Goal: Information Seeking & Learning: Learn about a topic

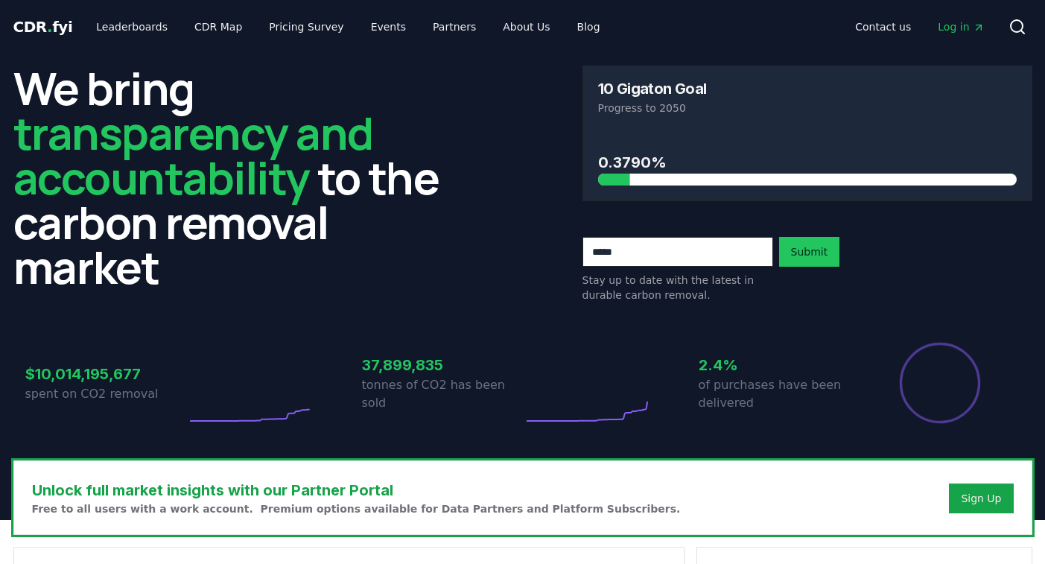
scroll to position [475, 0]
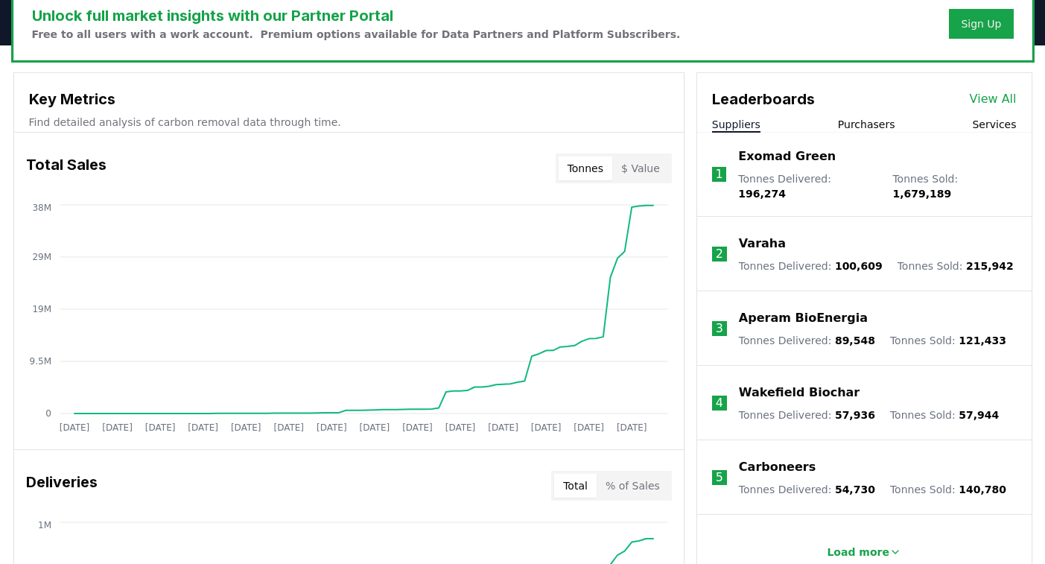
click at [997, 101] on link "View All" at bounding box center [993, 99] width 47 height 18
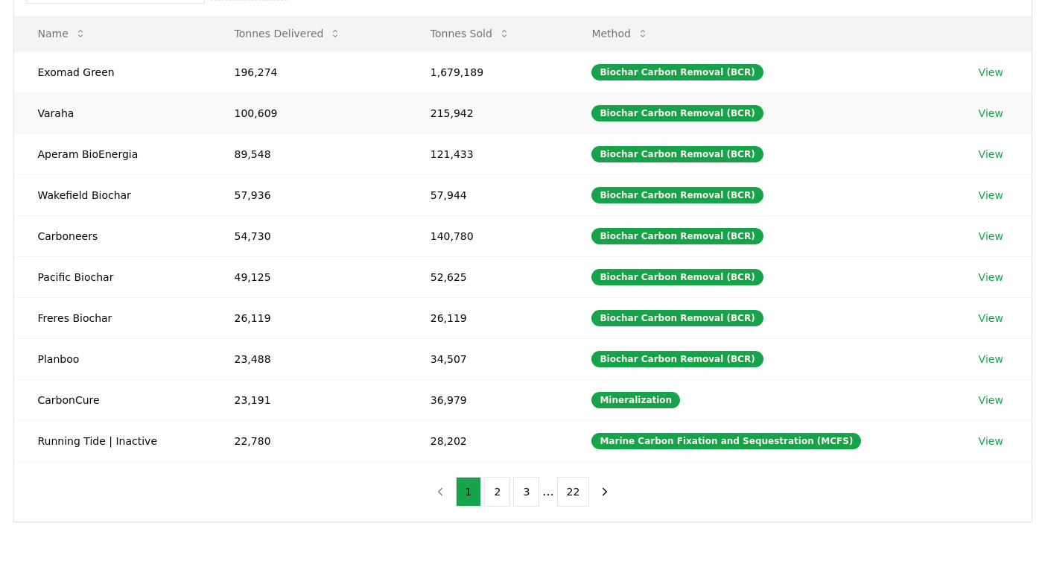
scroll to position [196, 0]
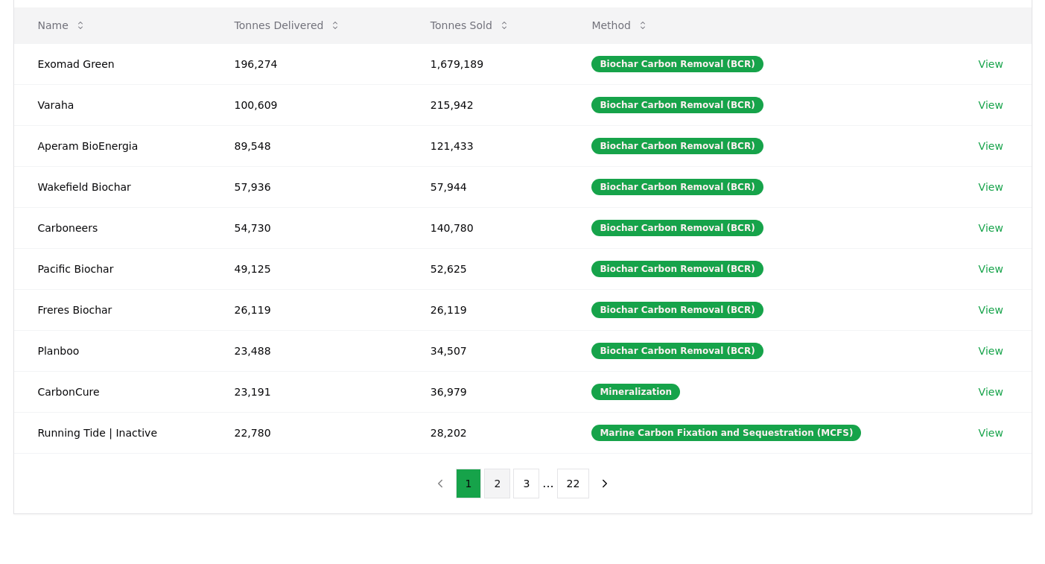
click at [495, 486] on button "2" at bounding box center [497, 484] width 26 height 30
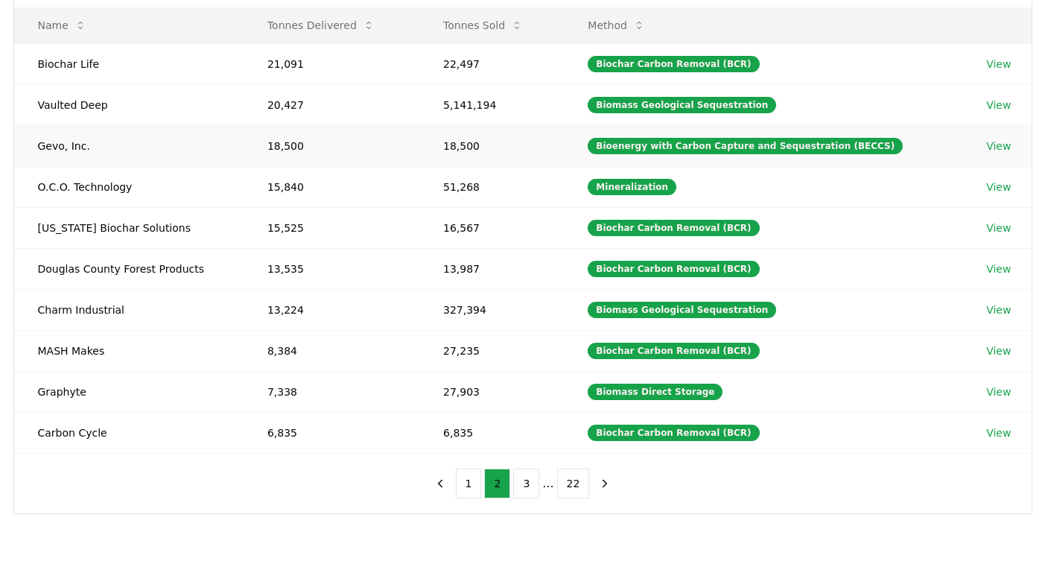
drag, startPoint x: 37, startPoint y: 153, endPoint x: 212, endPoint y: 159, distance: 175.9
click at [211, 159] on td "Gevo, Inc." at bounding box center [128, 145] width 229 height 41
click at [535, 495] on button "3" at bounding box center [526, 484] width 26 height 30
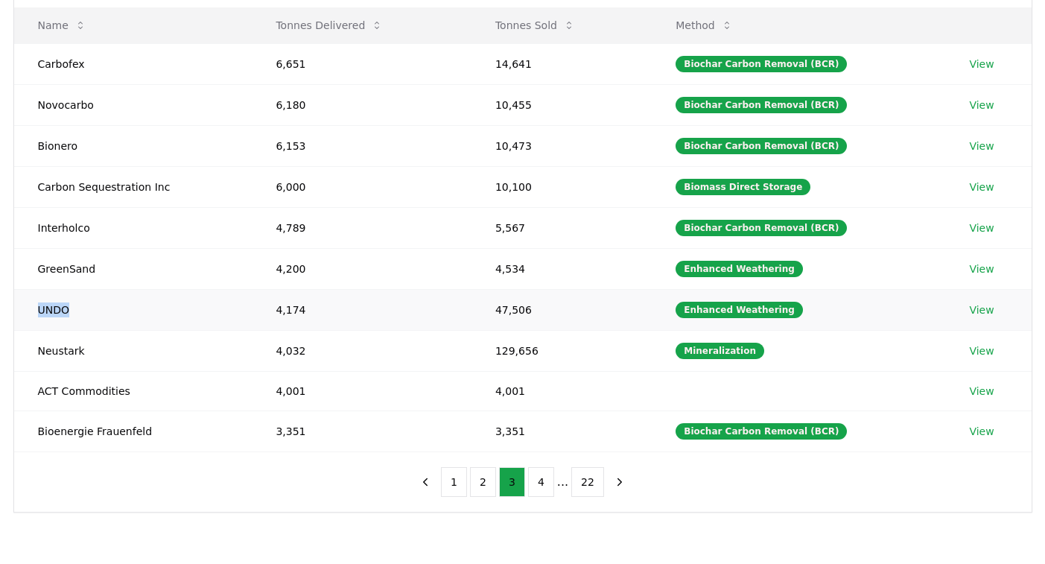
drag, startPoint x: 34, startPoint y: 305, endPoint x: 150, endPoint y: 304, distance: 116.2
click at [151, 305] on td "UNDO" at bounding box center [133, 309] width 238 height 41
click at [458, 472] on button "1" at bounding box center [454, 482] width 26 height 30
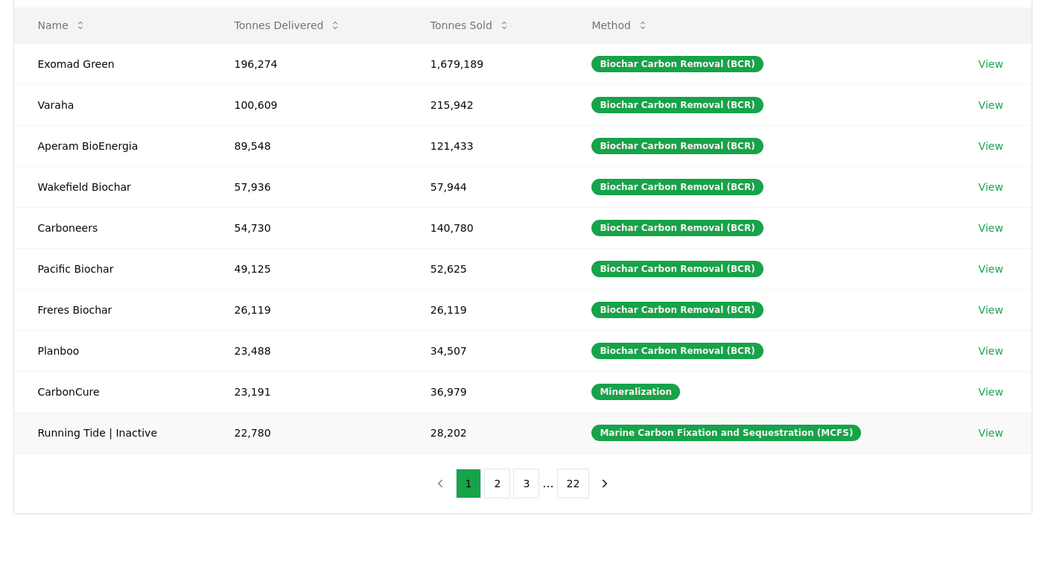
drag, startPoint x: 107, startPoint y: 427, endPoint x: 155, endPoint y: 427, distance: 48.4
click at [118, 427] on td "Running Tide | Inactive" at bounding box center [112, 432] width 197 height 41
click at [528, 486] on button "3" at bounding box center [526, 484] width 26 height 30
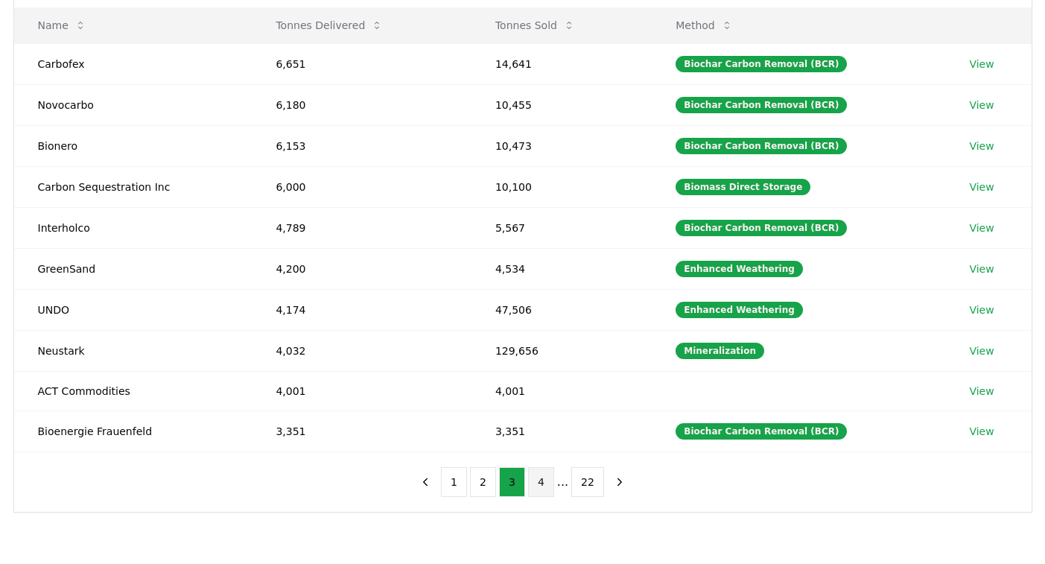
click at [535, 486] on button "4" at bounding box center [541, 482] width 26 height 30
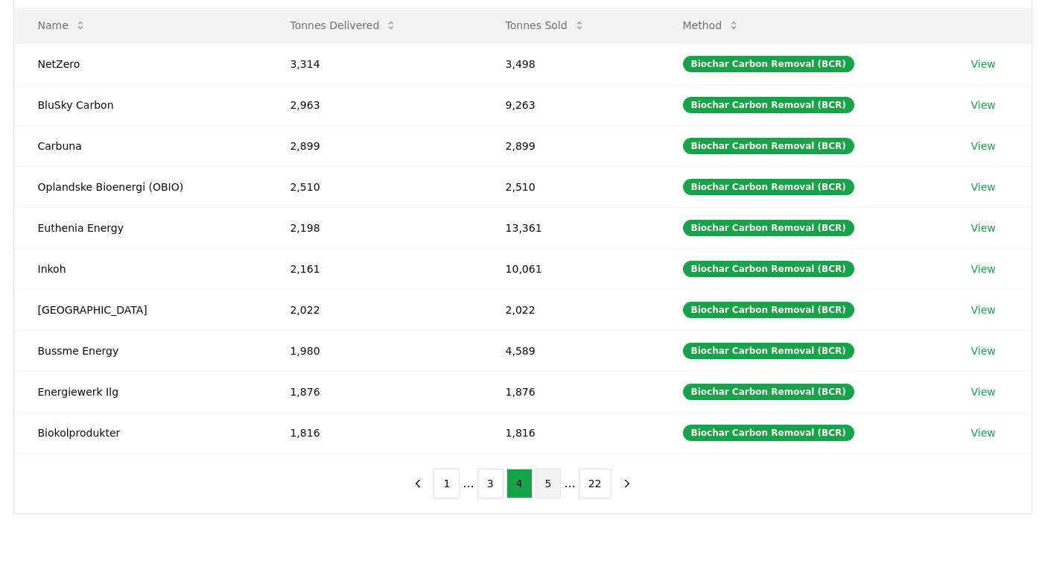
click at [552, 489] on button "5" at bounding box center [549, 484] width 26 height 30
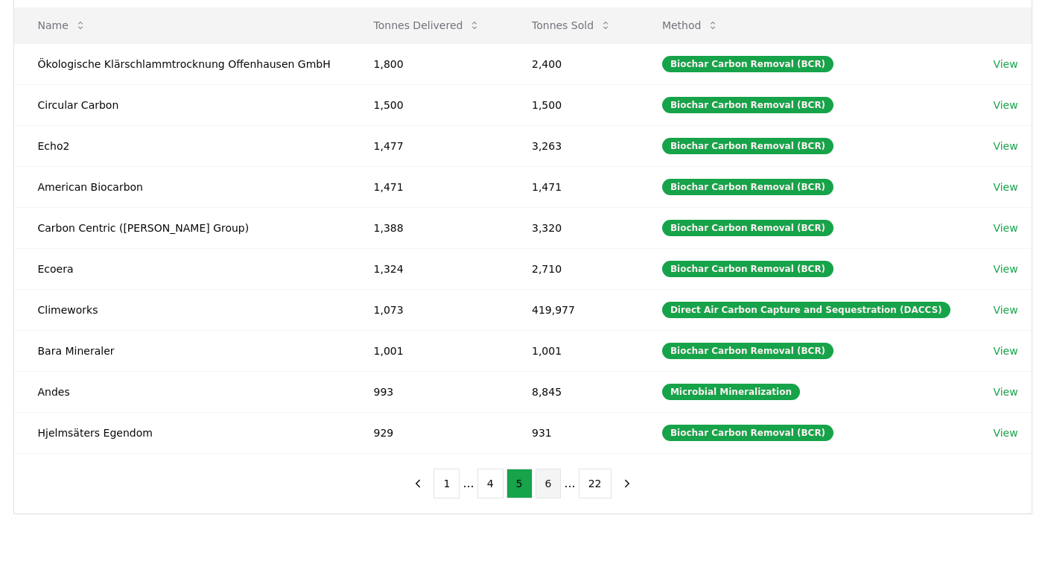
click at [544, 479] on button "6" at bounding box center [549, 484] width 26 height 30
